Goal: Transaction & Acquisition: Purchase product/service

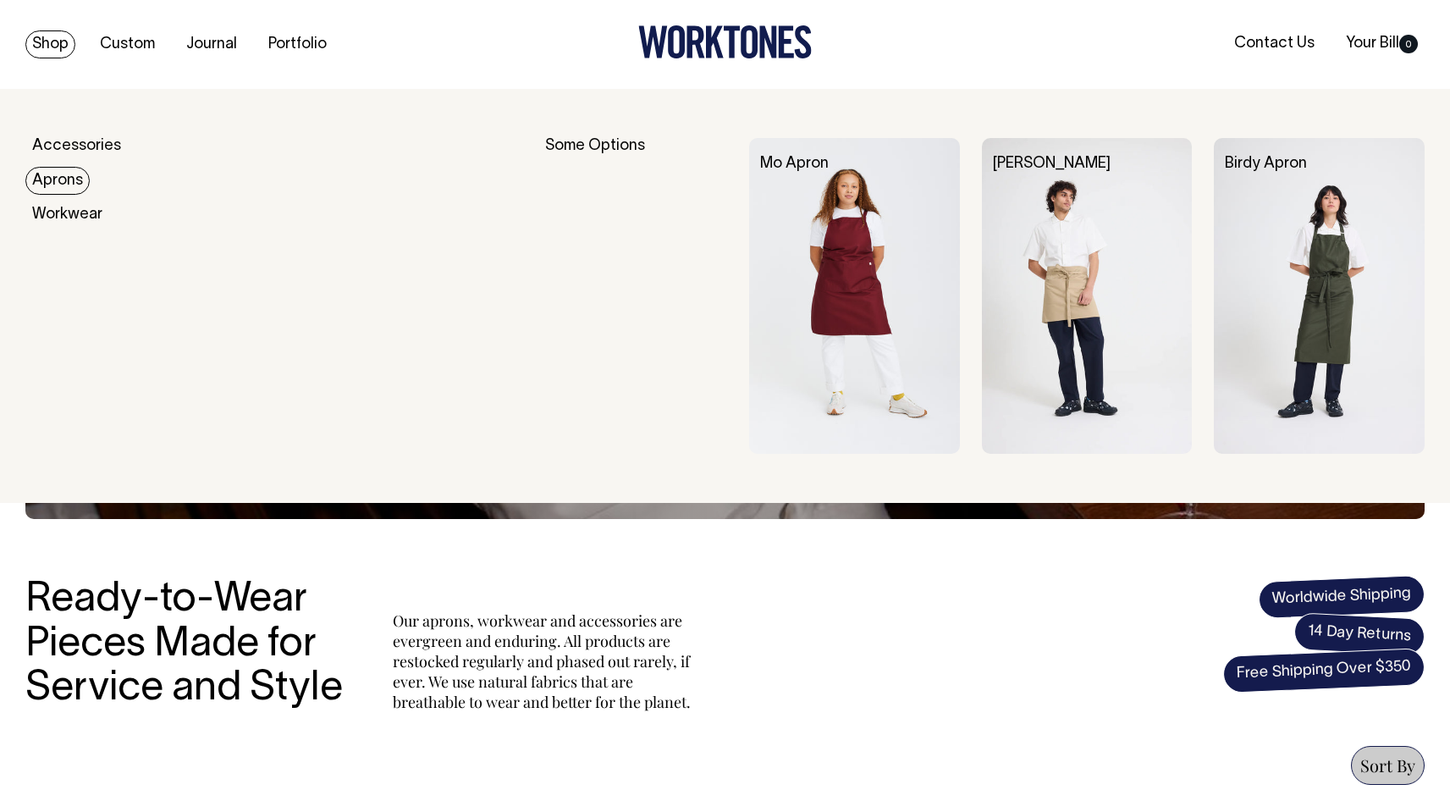
click at [60, 176] on link "Aprons" at bounding box center [57, 181] width 64 height 28
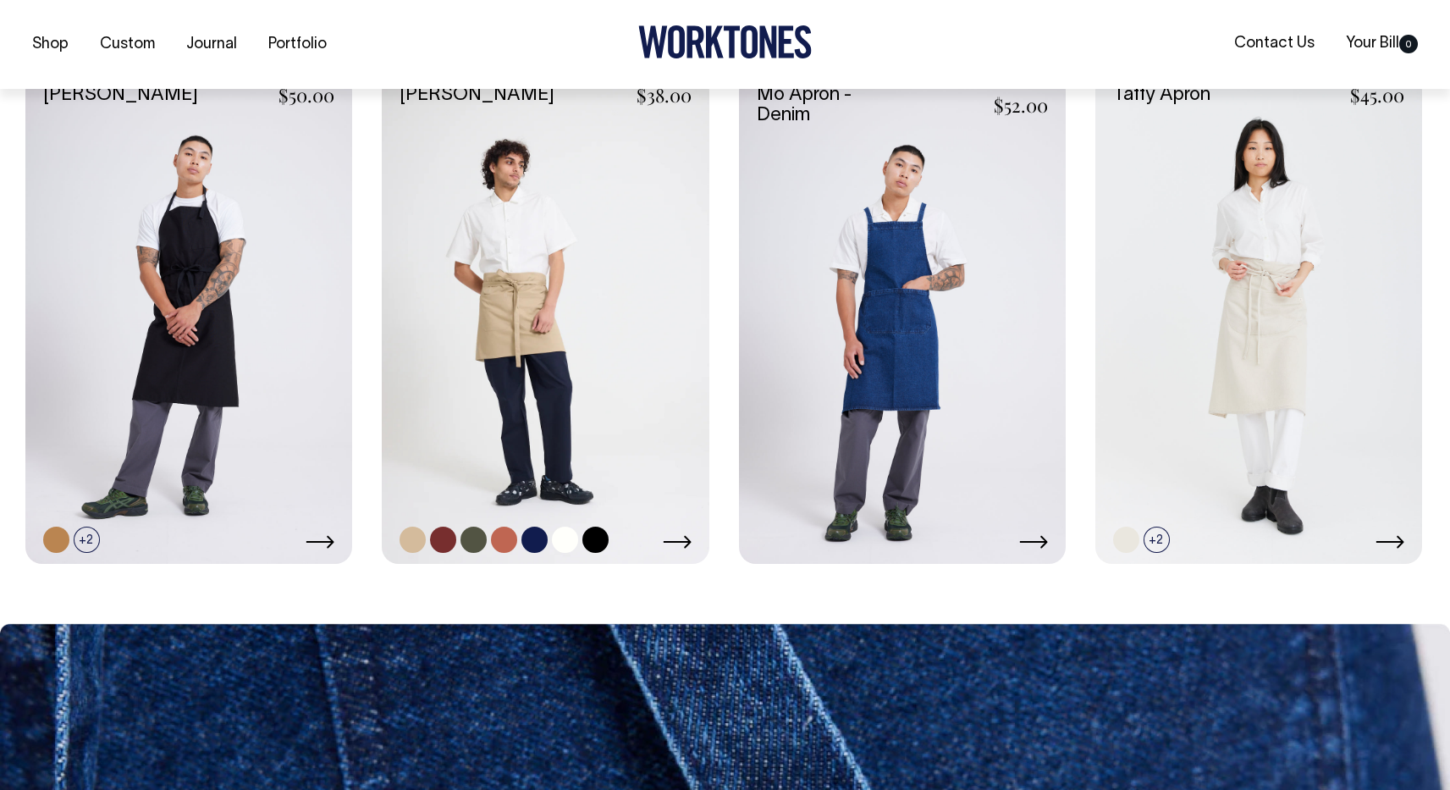
scroll to position [1267, 0]
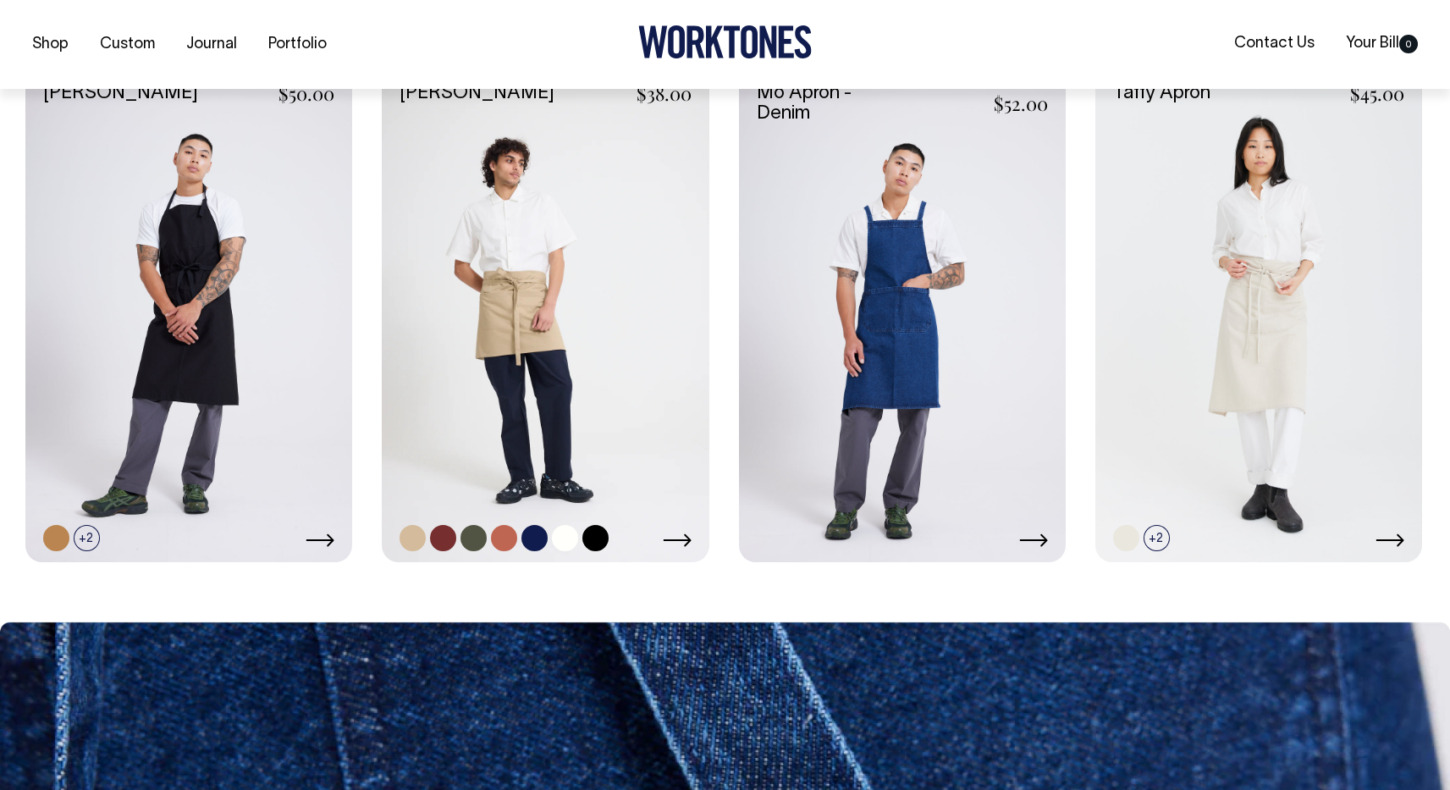
click at [538, 314] on link at bounding box center [545, 317] width 327 height 490
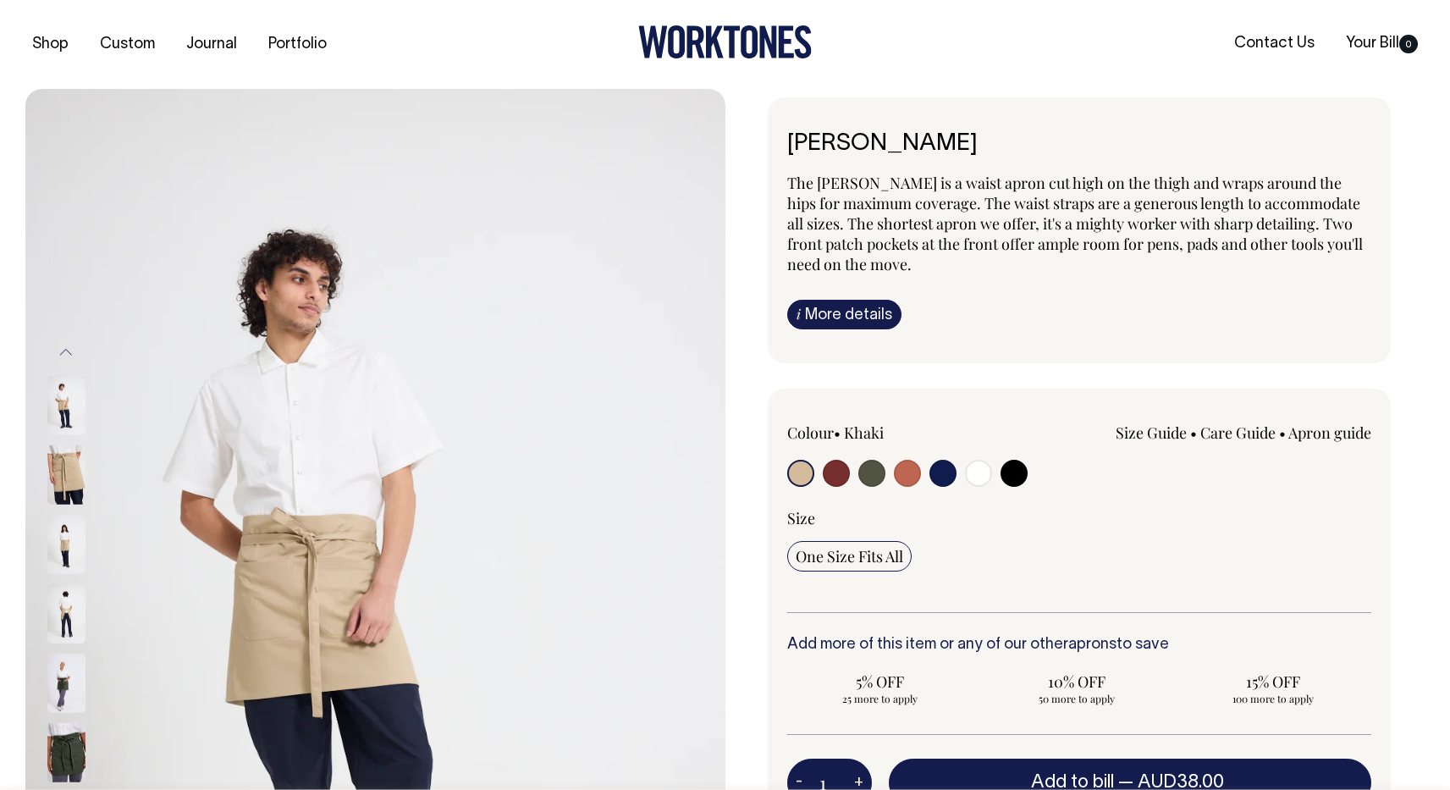
click at [869, 472] on input "radio" at bounding box center [871, 473] width 27 height 27
radio input "true"
select select "Olive"
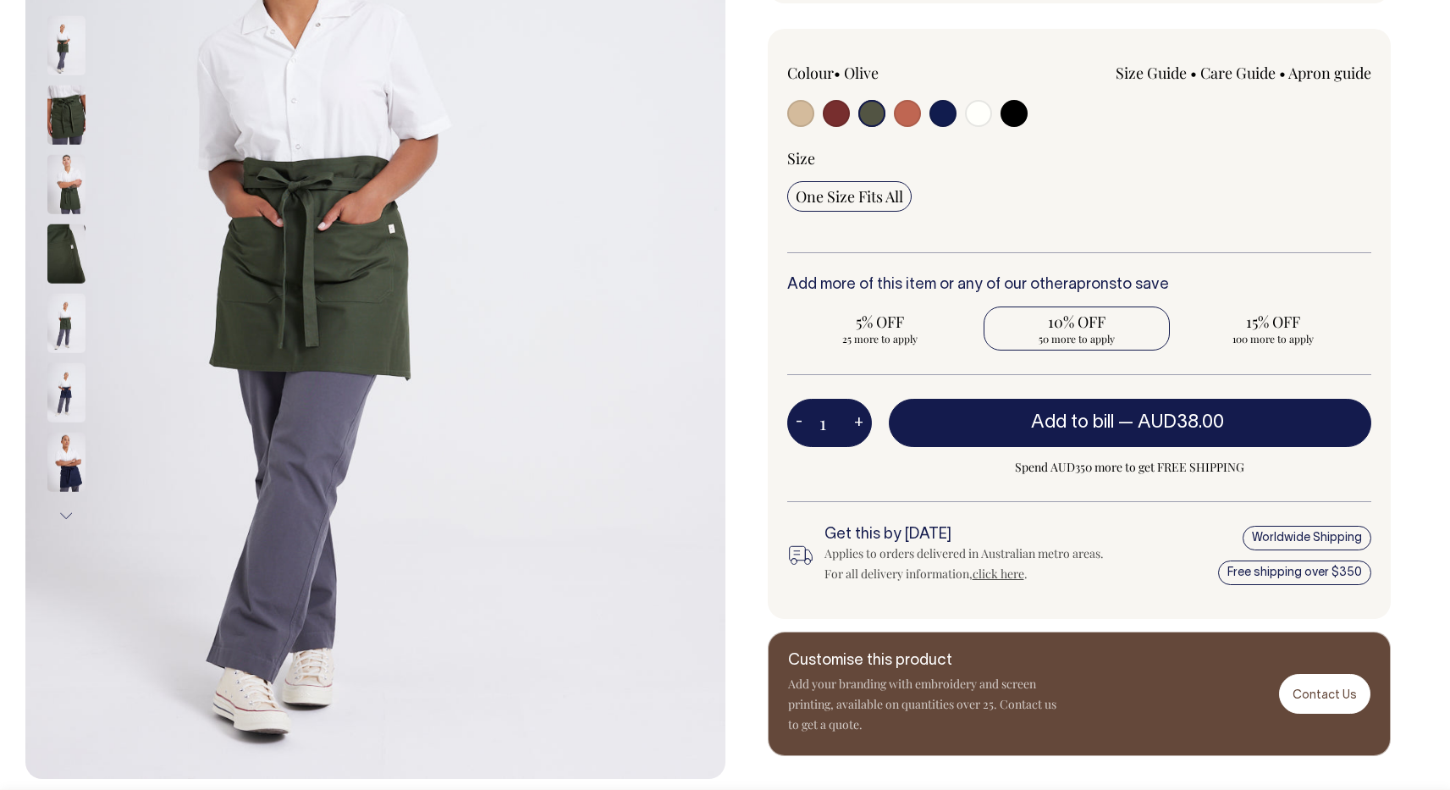
scroll to position [361, 0]
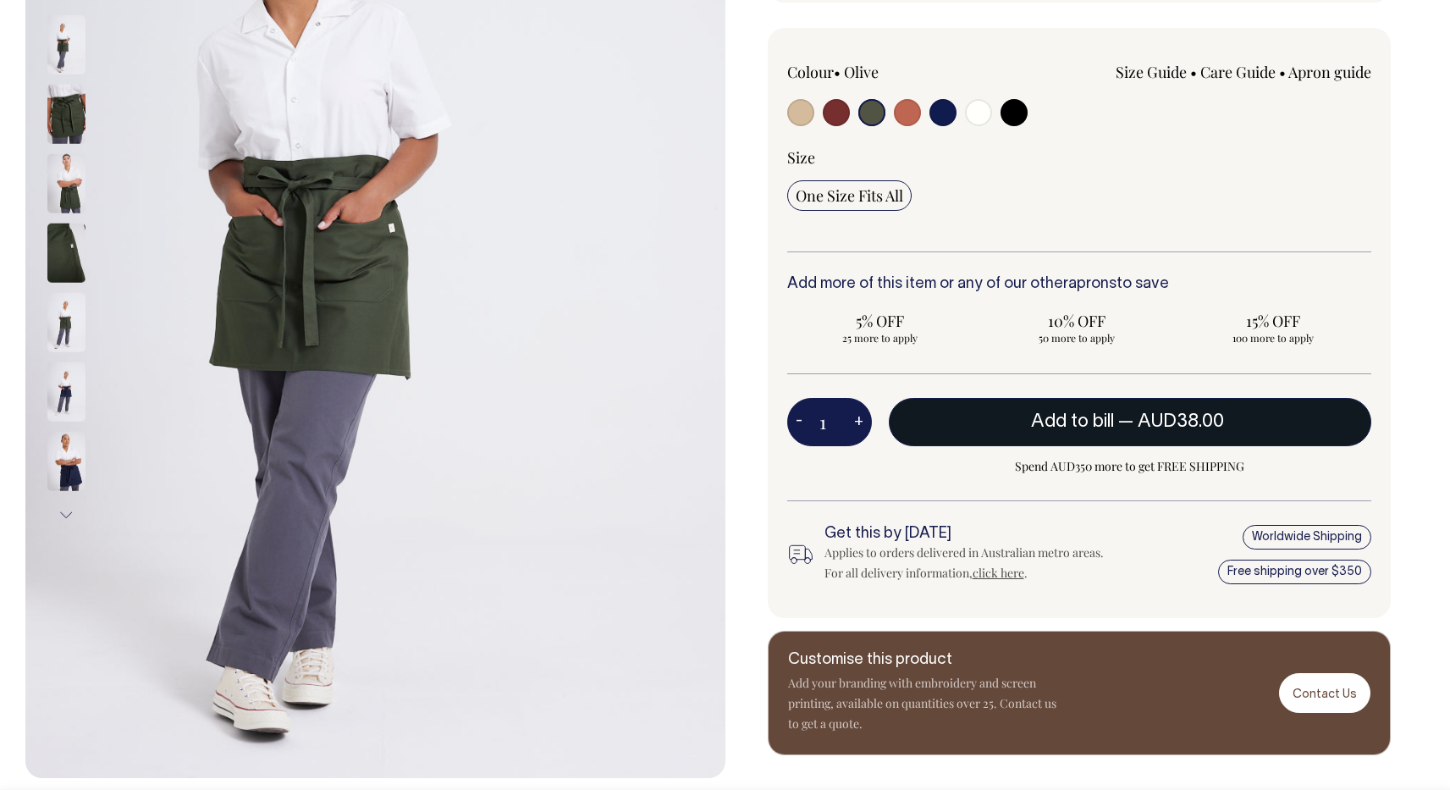
click at [1044, 416] on span "Add to bill" at bounding box center [1072, 421] width 83 height 17
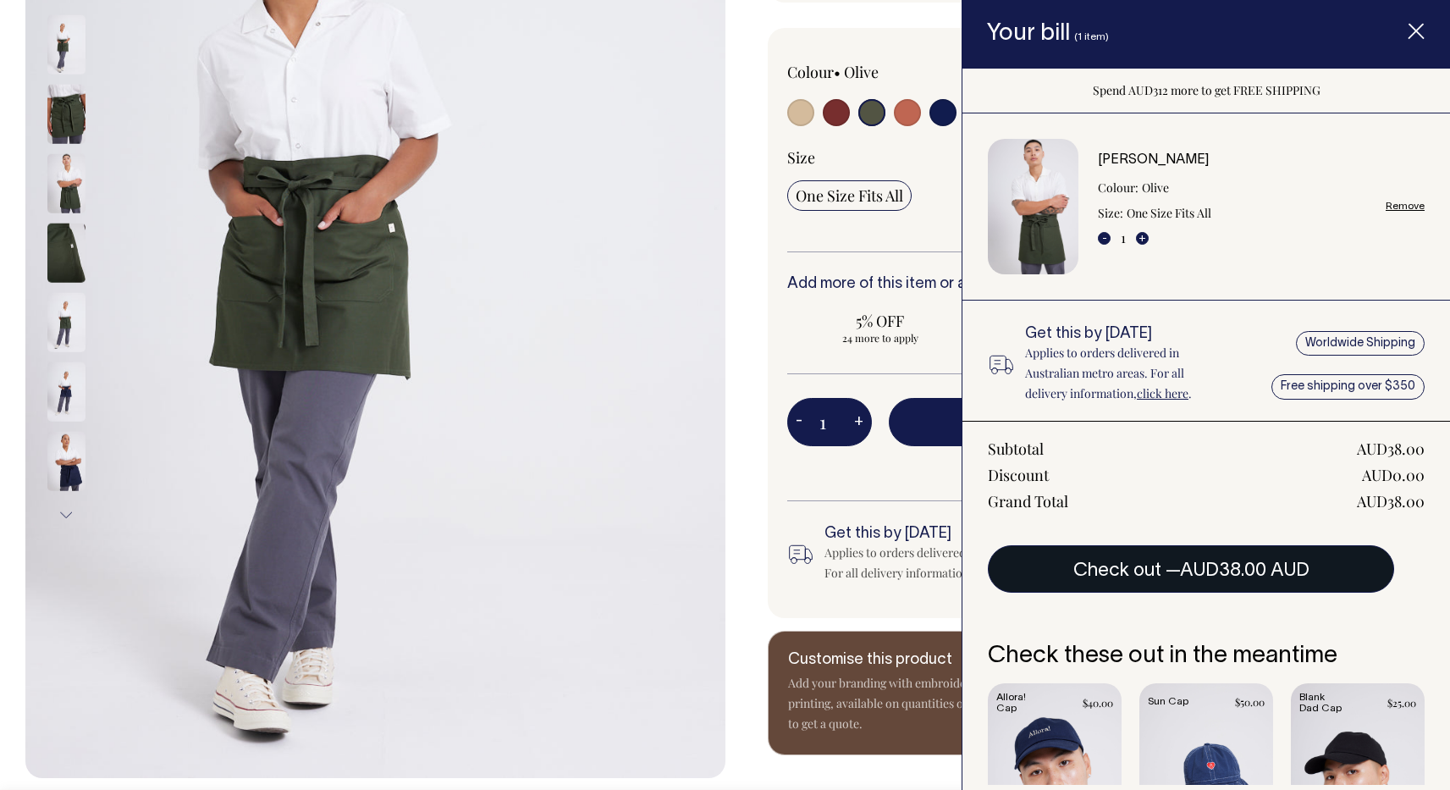
click at [1161, 568] on button "Check out — AUD38.00 AUD" at bounding box center [1191, 568] width 406 height 47
